Goal: Find specific page/section: Find specific page/section

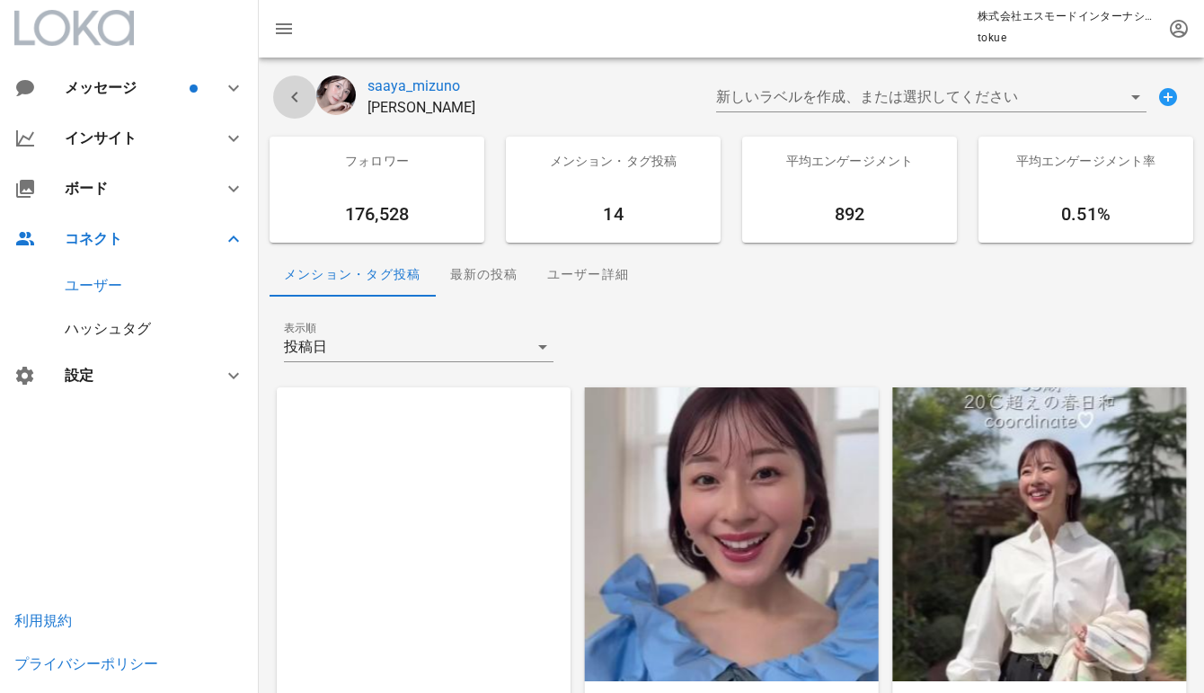
click at [291, 96] on icon "button" at bounding box center [295, 97] width 22 height 22
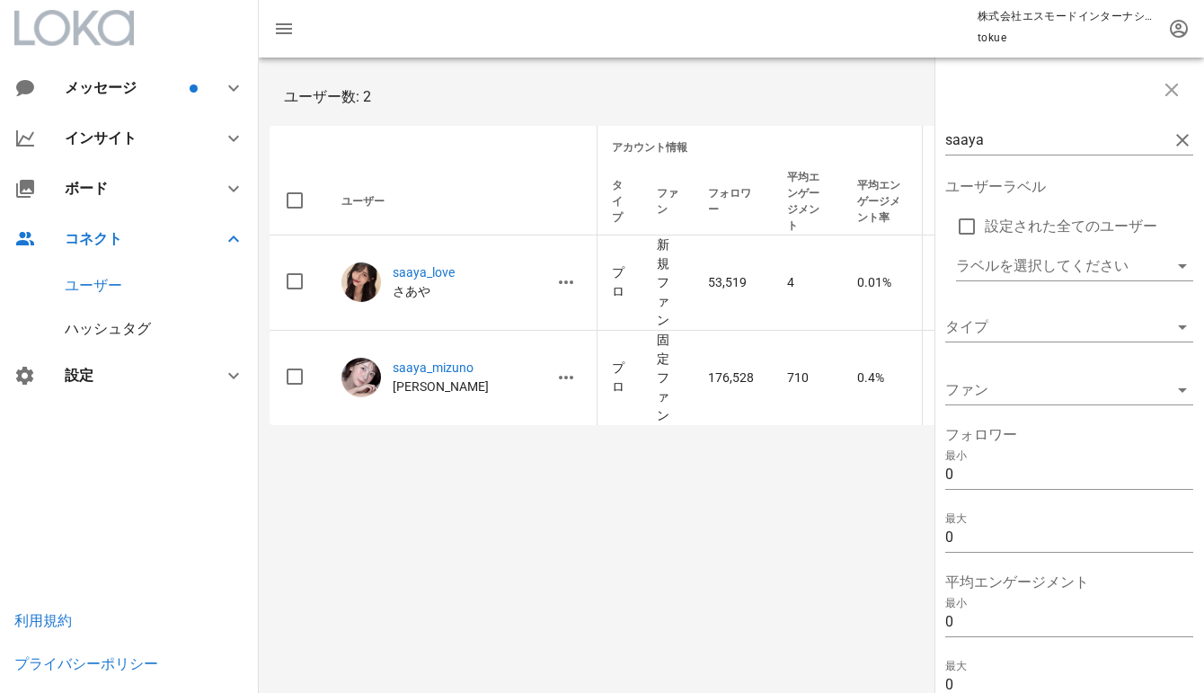
drag, startPoint x: 1056, startPoint y: 133, endPoint x: 863, endPoint y: 134, distance: 192.3
click at [863, 134] on div "saaya ユーザーラベル 設定された全てのユーザー ラベルを選択してください タイプ ファン フォロワー 最小 0 最大 0 平均エンゲージメント 最小 0…" at bounding box center [731, 247] width 945 height 378
paste input "m_i_mm_"
type input "m_i_mm_a"
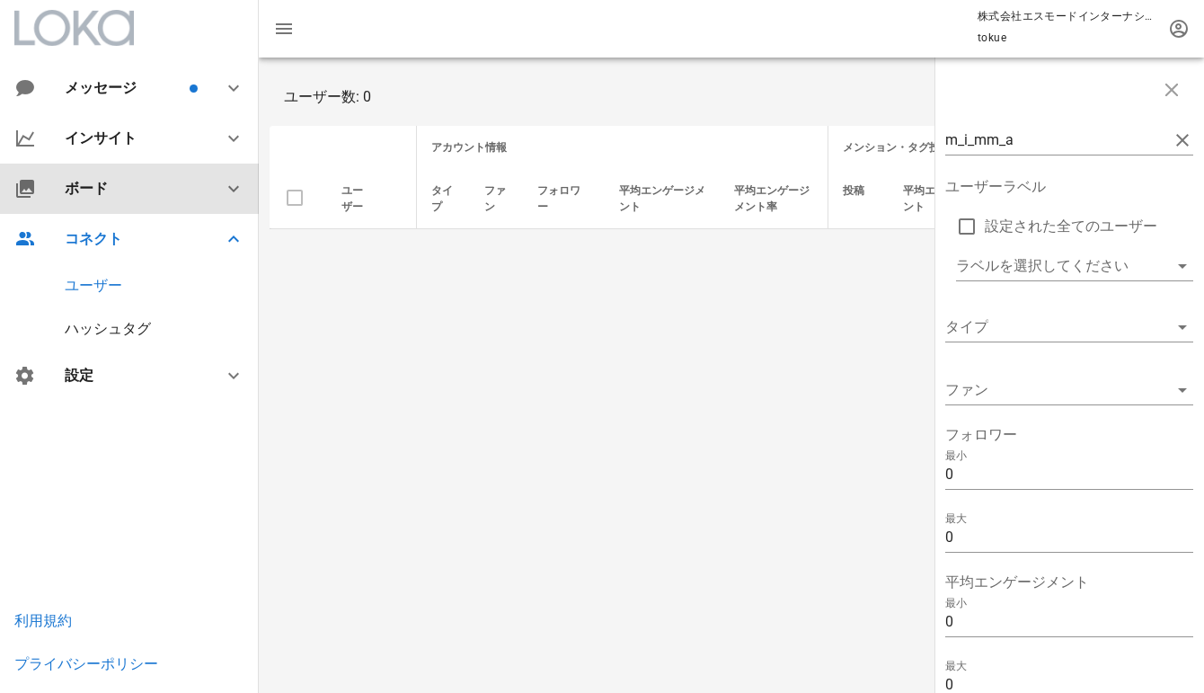
click at [147, 188] on div "ボード" at bounding box center [133, 188] width 137 height 17
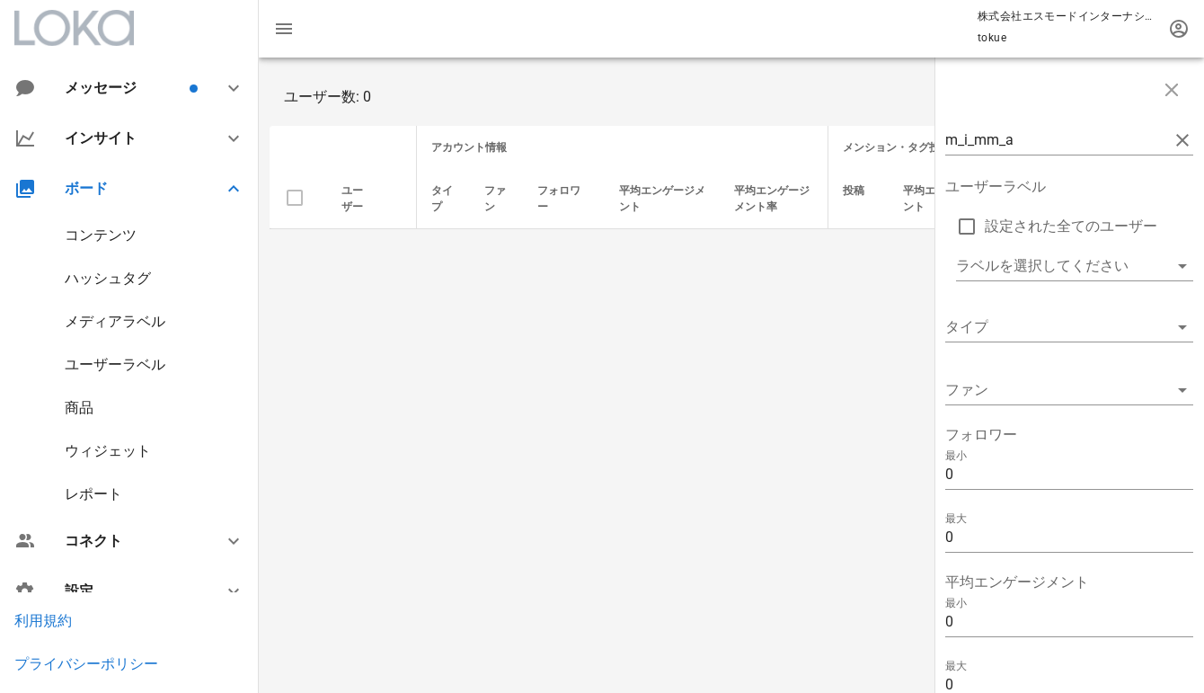
click at [139, 281] on div "ハッシュタグ" at bounding box center [108, 278] width 86 height 17
